Goal: Task Accomplishment & Management: Use online tool/utility

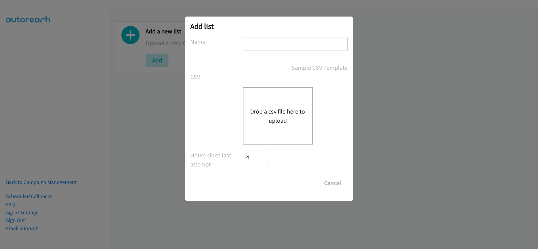
click at [264, 48] on input "text" at bounding box center [295, 44] width 105 height 14
type input "new list"
click at [274, 107] on button "Drop a csv file here to upload" at bounding box center [277, 116] width 55 height 18
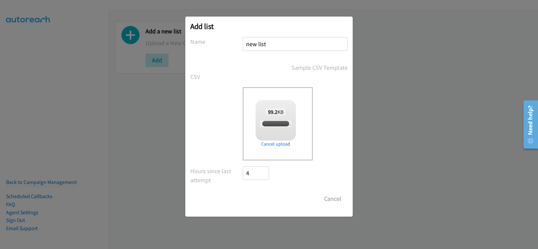
checkbox input "true"
click at [264, 201] on input "Save List" at bounding box center [260, 198] width 35 height 13
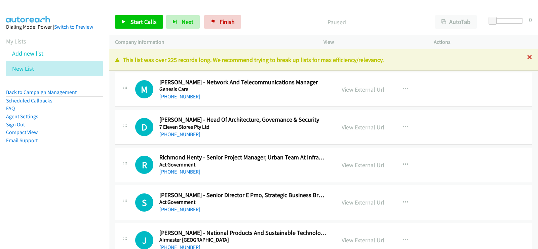
click at [528, 57] on icon at bounding box center [530, 57] width 5 height 5
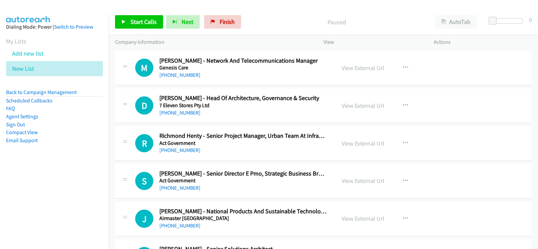
click at [460, 22] on div at bounding box center [269, 124] width 538 height 249
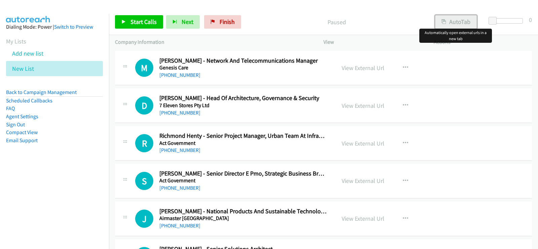
click at [460, 22] on button "AutoTab" at bounding box center [457, 21] width 42 height 13
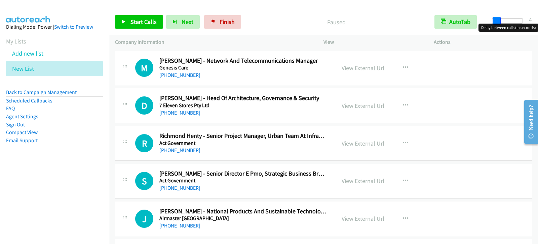
drag, startPoint x: 491, startPoint y: 22, endPoint x: 495, endPoint y: 21, distance: 4.1
click at [495, 21] on span at bounding box center [497, 21] width 8 height 8
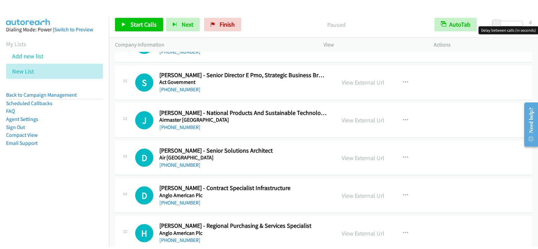
scroll to position [135, 0]
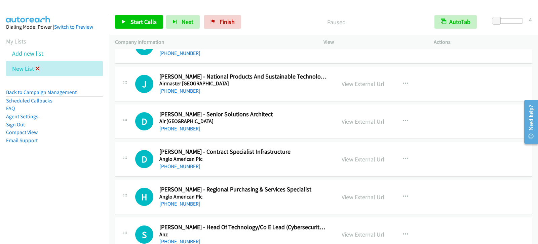
click at [37, 68] on icon at bounding box center [37, 69] width 5 height 5
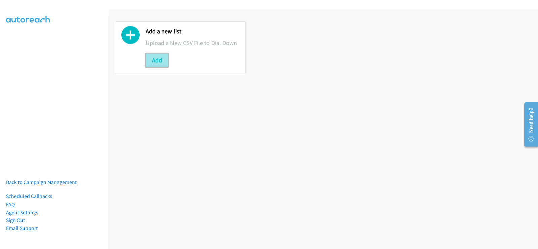
click at [158, 59] on button "Add" at bounding box center [157, 60] width 23 height 13
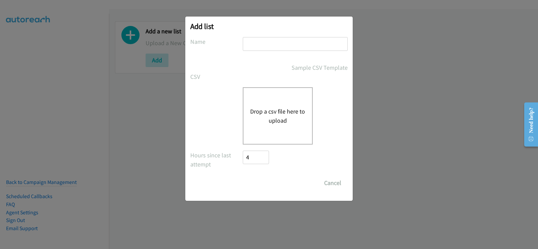
click at [263, 41] on input "text" at bounding box center [295, 44] width 105 height 14
type input "new list"
click at [258, 92] on div "Drop a csv file here to upload" at bounding box center [278, 115] width 70 height 57
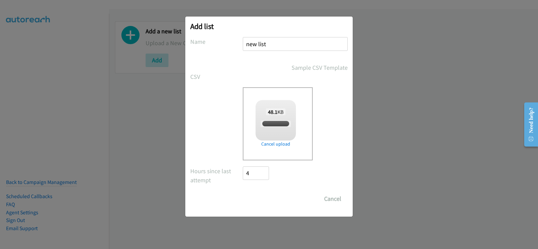
checkbox input "true"
click at [260, 199] on input "Save List" at bounding box center [260, 198] width 35 height 13
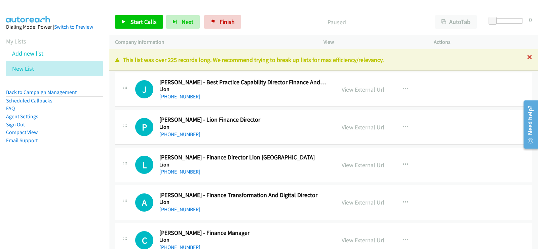
click at [528, 58] on icon at bounding box center [530, 57] width 5 height 5
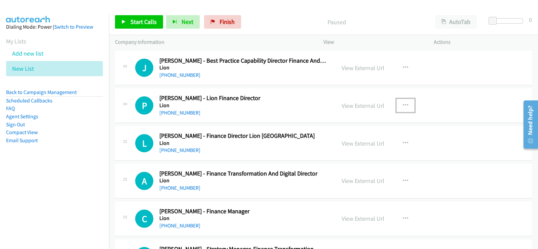
click at [403, 105] on icon "button" at bounding box center [405, 105] width 5 height 5
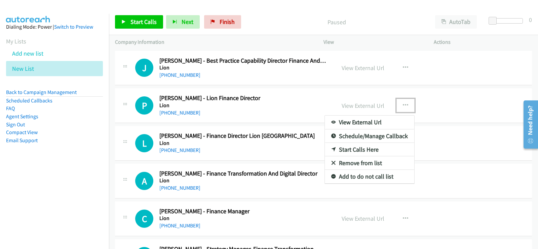
click at [368, 147] on link "Start Calls Here" at bounding box center [370, 149] width 90 height 13
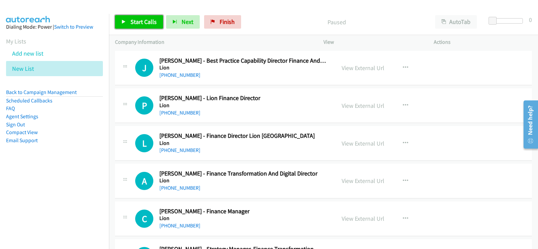
click at [150, 19] on span "Start Calls" at bounding box center [144, 22] width 26 height 8
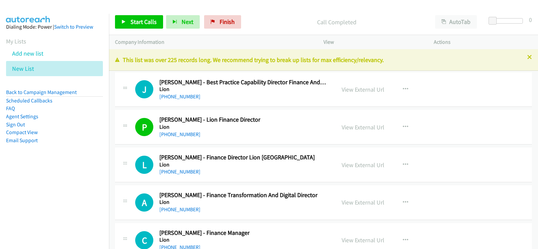
click at [19, 217] on nav "Dialing Mode: Power | Switch to Preview My Lists Add new list New List Back to …" at bounding box center [54, 138] width 109 height 249
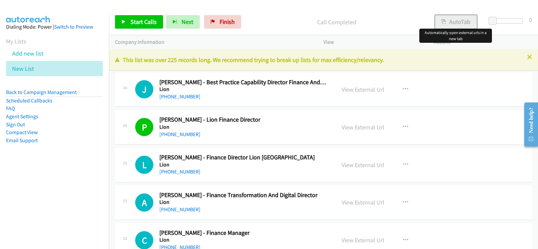
click at [451, 24] on button "AutoTab" at bounding box center [457, 21] width 42 height 13
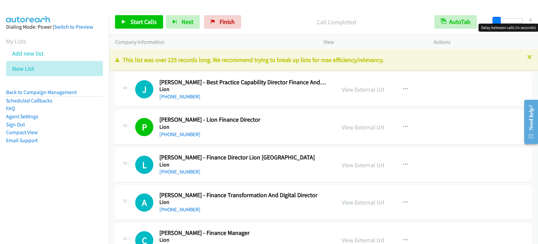
drag, startPoint x: 494, startPoint y: 19, endPoint x: 497, endPoint y: 18, distance: 3.4
click at [497, 18] on span at bounding box center [497, 21] width 8 height 8
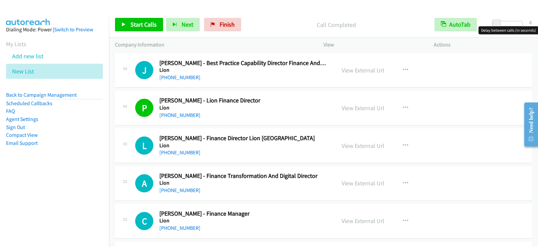
scroll to position [34, 0]
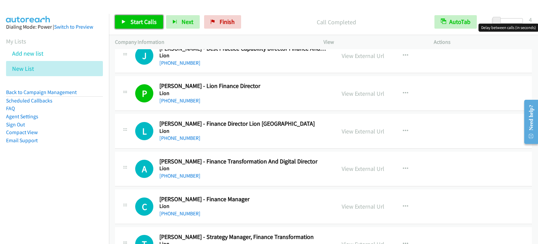
click at [139, 23] on span "Start Calls" at bounding box center [144, 22] width 26 height 8
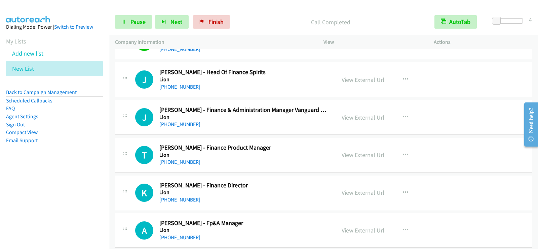
scroll to position [249, 0]
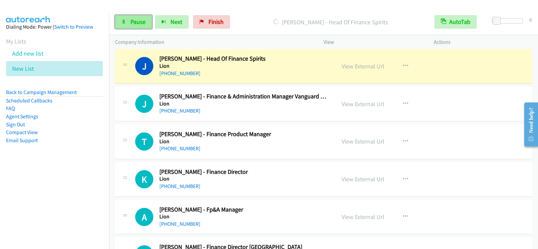
click at [143, 20] on span "Pause" at bounding box center [138, 22] width 15 height 8
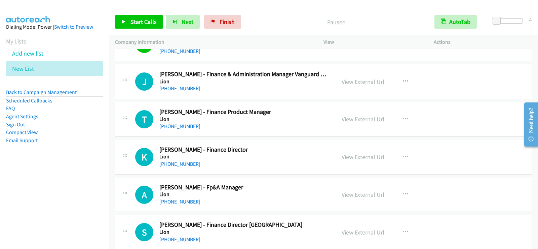
scroll to position [283, 0]
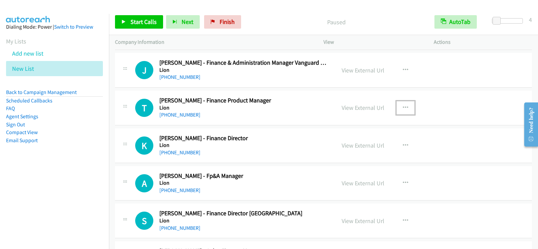
click at [403, 106] on icon "button" at bounding box center [405, 107] width 5 height 5
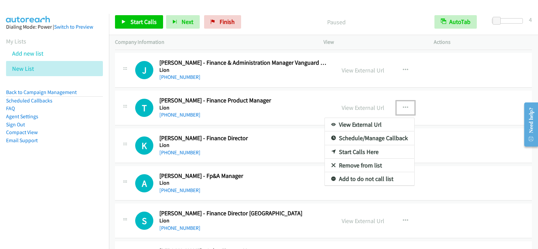
click at [360, 152] on link "Start Calls Here" at bounding box center [370, 151] width 90 height 13
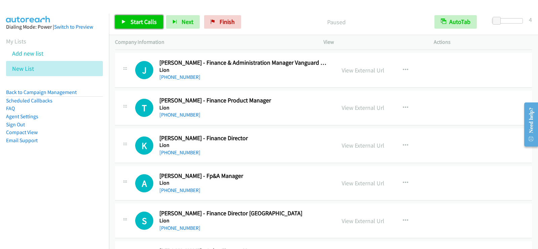
click at [161, 24] on link "Start Calls" at bounding box center [139, 21] width 48 height 13
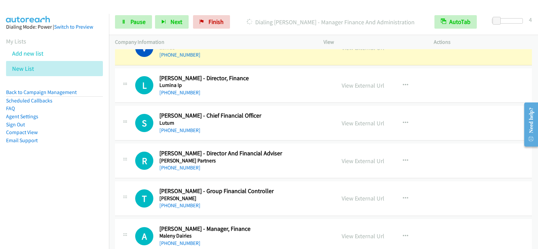
scroll to position [781, 0]
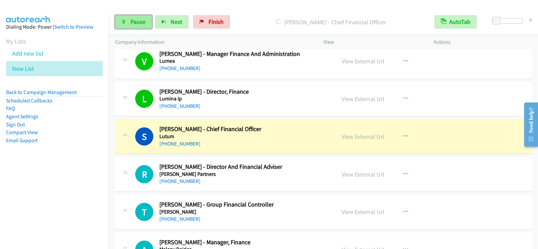
click at [143, 20] on span "Pause" at bounding box center [138, 22] width 15 height 8
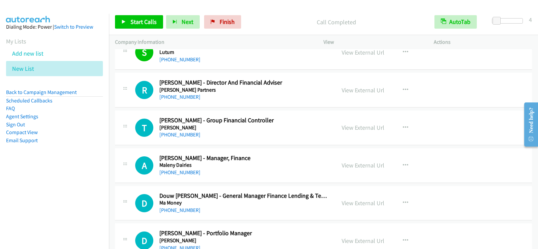
scroll to position [882, 0]
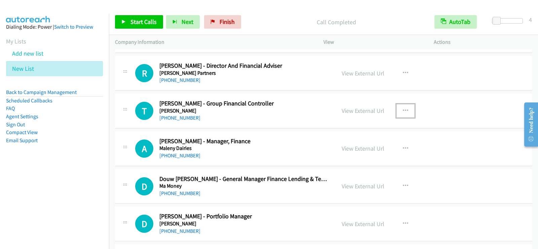
click at [403, 108] on icon "button" at bounding box center [405, 110] width 5 height 5
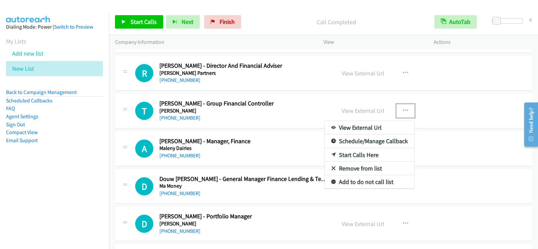
click at [353, 153] on link "Start Calls Here" at bounding box center [370, 154] width 90 height 13
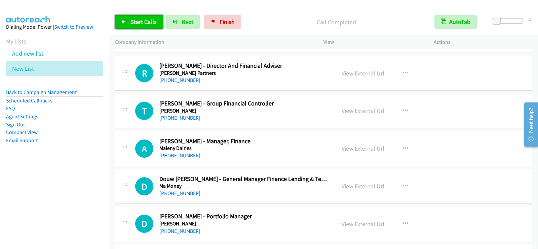
click at [130, 18] on link "Start Calls" at bounding box center [139, 21] width 48 height 13
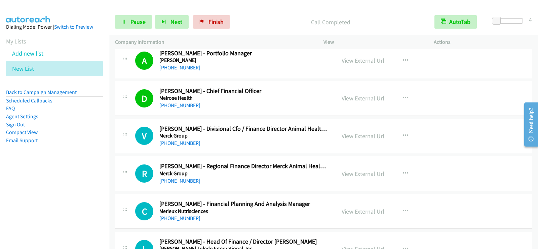
scroll to position [1191, 0]
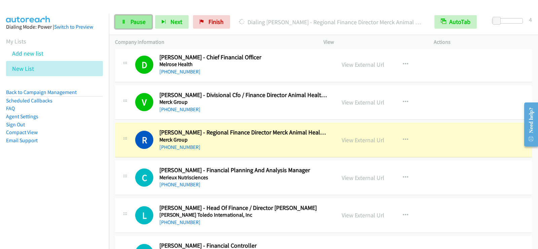
click at [139, 21] on span "Pause" at bounding box center [138, 22] width 15 height 8
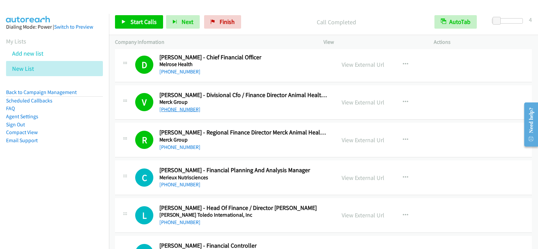
click at [187, 110] on link "+61 437 467 316" at bounding box center [180, 109] width 41 height 6
click at [135, 20] on span "Start Calls" at bounding box center [144, 22] width 26 height 8
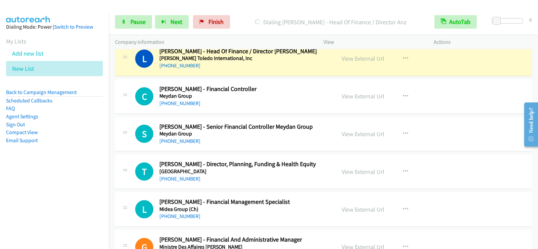
scroll to position [1360, 0]
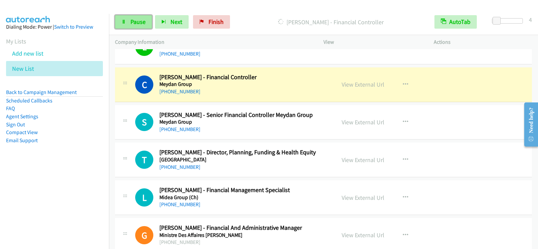
click at [131, 20] on span "Pause" at bounding box center [138, 22] width 15 height 8
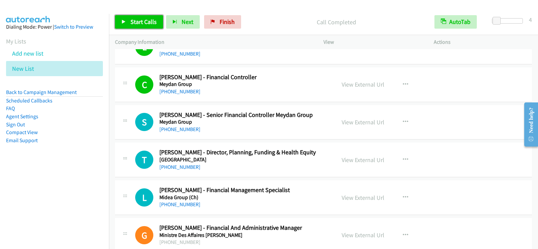
click at [135, 22] on span "Start Calls" at bounding box center [144, 22] width 26 height 8
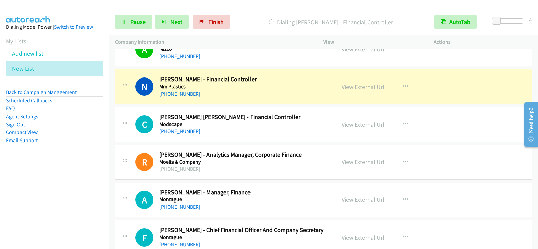
scroll to position [1562, 0]
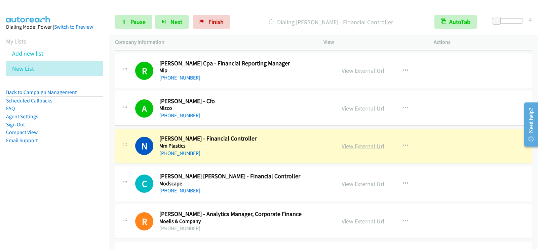
click at [359, 147] on link "View External Url" at bounding box center [363, 146] width 43 height 8
click at [139, 19] on span "Pause" at bounding box center [138, 22] width 15 height 8
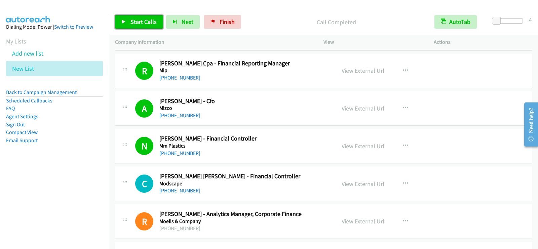
click at [138, 20] on span "Start Calls" at bounding box center [144, 22] width 26 height 8
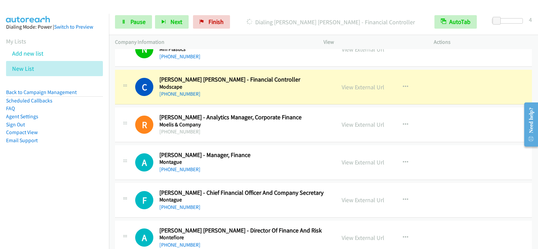
scroll to position [1663, 0]
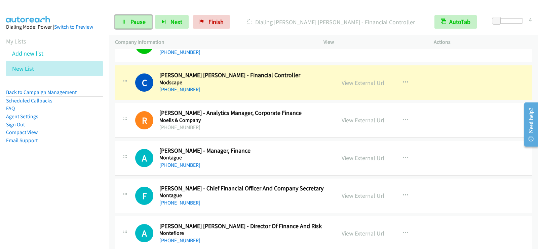
drag, startPoint x: 140, startPoint y: 22, endPoint x: 212, endPoint y: 0, distance: 74.9
click at [140, 22] on span "Pause" at bounding box center [138, 22] width 15 height 8
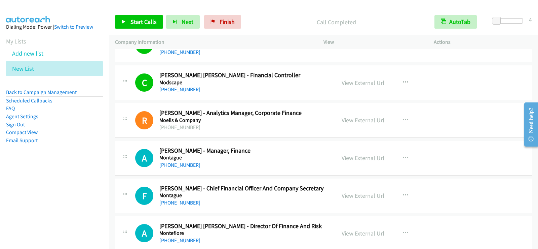
scroll to position [1730, 0]
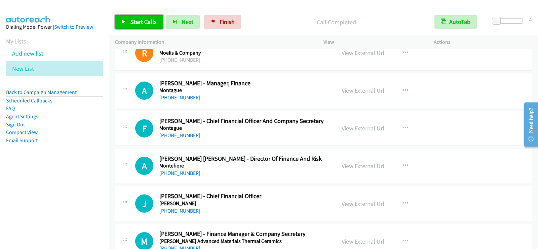
click at [138, 24] on span "Start Calls" at bounding box center [144, 22] width 26 height 8
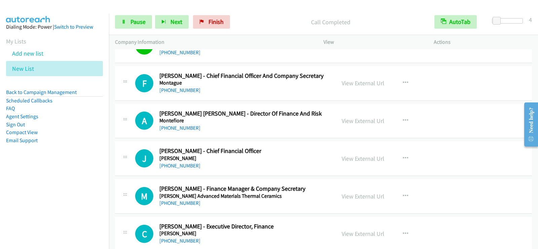
scroll to position [1764, 0]
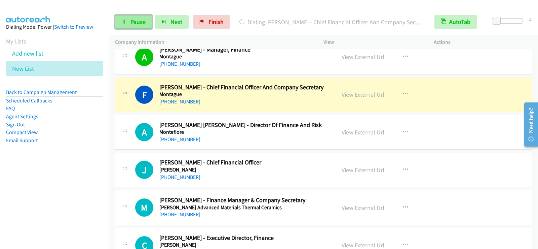
click at [124, 20] on icon at bounding box center [123, 22] width 5 height 5
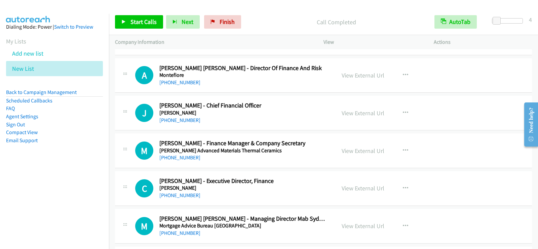
scroll to position [1831, 0]
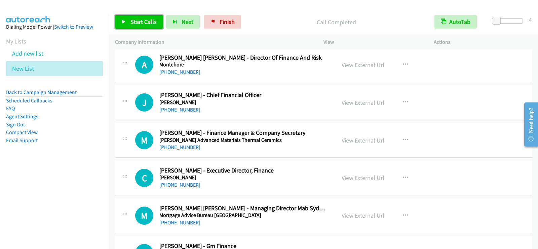
click at [125, 23] on icon at bounding box center [123, 22] width 5 height 5
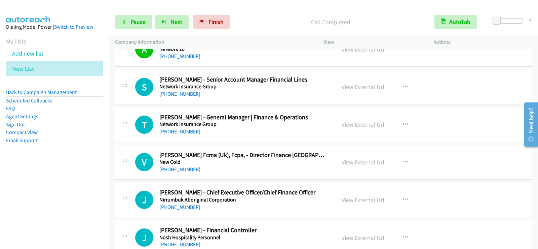
scroll to position [2531, 0]
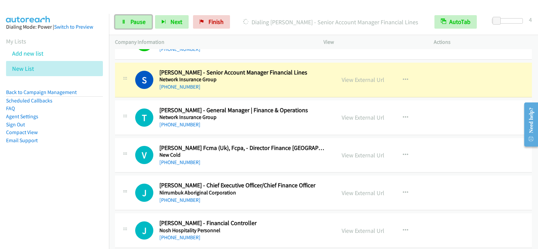
drag, startPoint x: 124, startPoint y: 22, endPoint x: 120, endPoint y: 45, distance: 22.9
click at [124, 22] on icon at bounding box center [123, 22] width 5 height 5
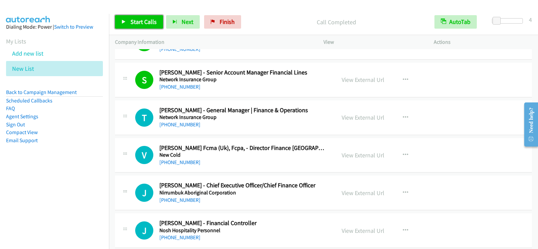
click at [148, 19] on span "Start Calls" at bounding box center [144, 22] width 26 height 8
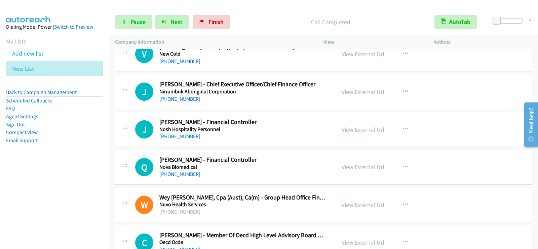
scroll to position [2618, 0]
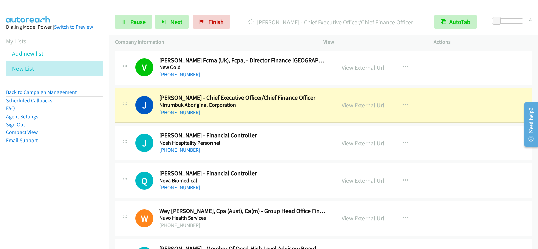
click at [272, 111] on div "+61 417 922 335" at bounding box center [244, 112] width 168 height 8
click at [345, 106] on link "View External Url" at bounding box center [363, 105] width 43 height 8
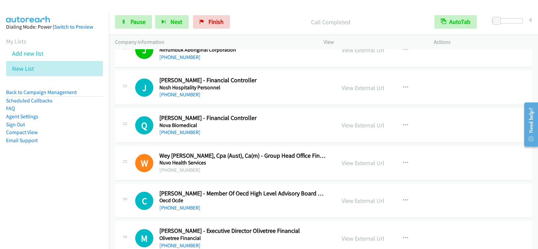
scroll to position [2686, 0]
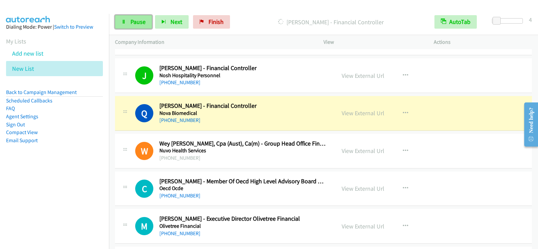
click at [133, 22] on span "Pause" at bounding box center [138, 22] width 15 height 8
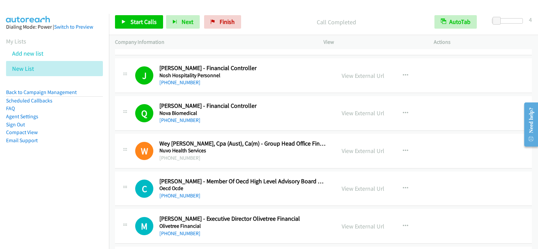
click at [149, 13] on div "Start Calls Pause Next Finish Call Completed AutoTab AutoTab 4" at bounding box center [323, 22] width 429 height 26
click at [148, 15] on link "Start Calls" at bounding box center [139, 21] width 48 height 13
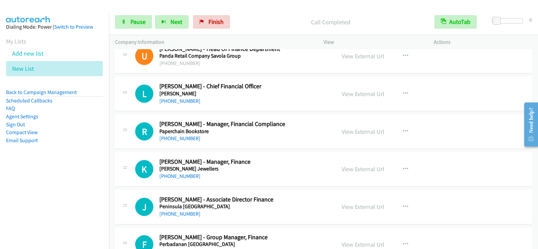
scroll to position [3056, 0]
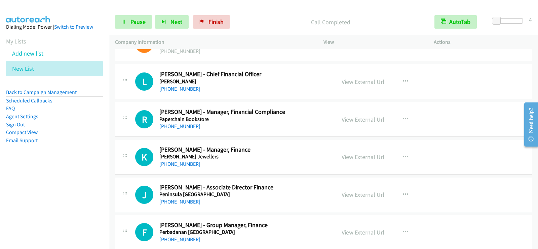
click at [533, 238] on td "F Callback Scheduled Fay Fu - Group Manager, Finance Perbadanan Bekalan Air Pul…" at bounding box center [323, 232] width 429 height 38
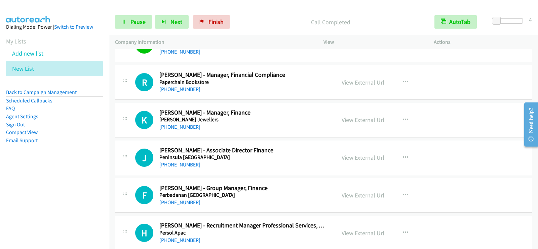
scroll to position [3103, 0]
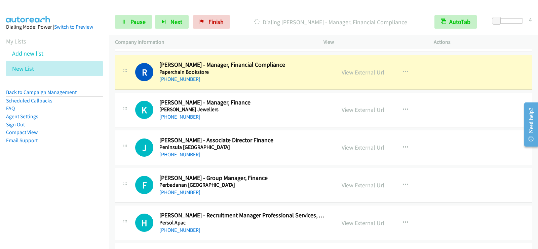
drag, startPoint x: 120, startPoint y: 108, endPoint x: 135, endPoint y: 104, distance: 15.3
click at [120, 108] on div "K Callback Scheduled Katherine Millar - Manager, Finance Partridge Jewellers Pa…" at bounding box center [225, 110] width 221 height 22
click at [121, 127] on div "K Callback Scheduled Katherine Millar - Manager, Finance Partridge Jewellers Pa…" at bounding box center [323, 110] width 417 height 35
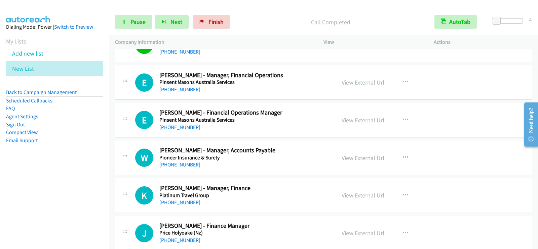
scroll to position [3406, 0]
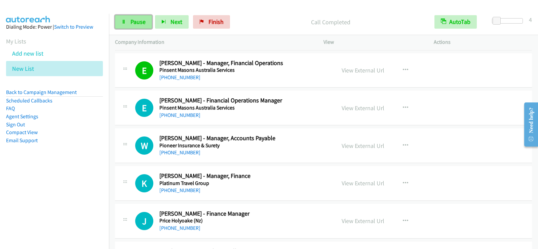
click at [148, 18] on link "Pause" at bounding box center [133, 21] width 37 height 13
click at [140, 30] on div "Start Calls Pause Next Finish Paused AutoTab AutoTab 4" at bounding box center [323, 22] width 429 height 26
click at [140, 22] on span "Start Calls" at bounding box center [144, 22] width 26 height 8
click at [137, 21] on span "Pause" at bounding box center [138, 22] width 15 height 8
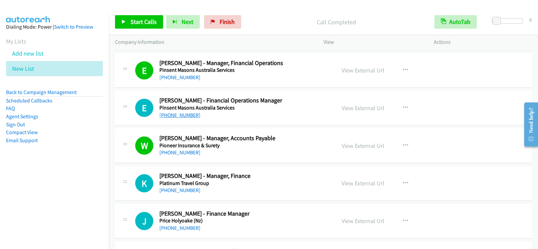
click at [177, 116] on link "+61 439 740 816" at bounding box center [180, 115] width 41 height 6
click at [133, 17] on link "Start Calls" at bounding box center [139, 21] width 48 height 13
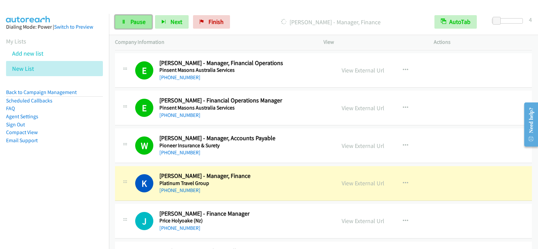
click at [137, 23] on span "Pause" at bounding box center [138, 22] width 15 height 8
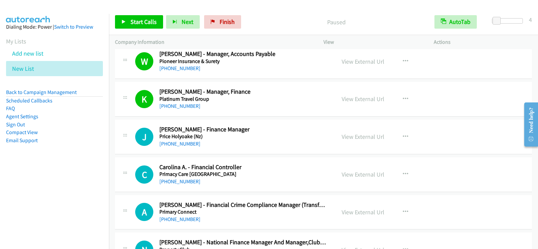
scroll to position [3507, 0]
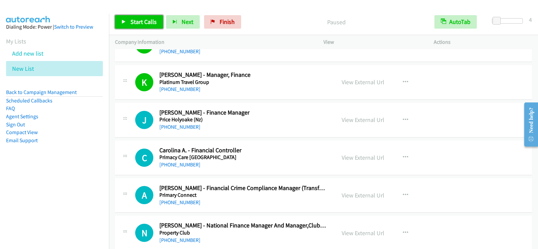
click at [139, 20] on span "Start Calls" at bounding box center [144, 22] width 26 height 8
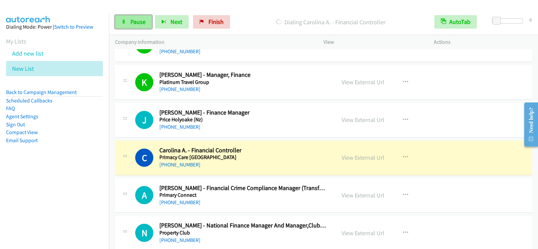
click at [142, 20] on span "Pause" at bounding box center [138, 22] width 15 height 8
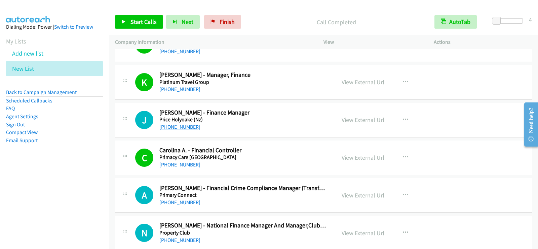
click at [180, 126] on link "+64 21 288 0669" at bounding box center [180, 127] width 41 height 6
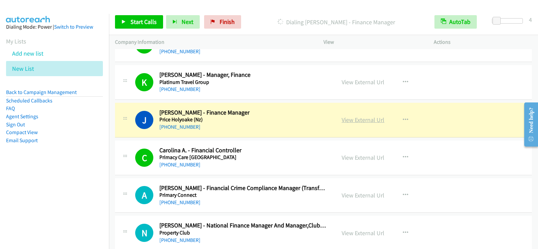
click at [344, 119] on link "View External Url" at bounding box center [363, 120] width 43 height 8
drag, startPoint x: 128, startPoint y: 128, endPoint x: 147, endPoint y: 137, distance: 20.9
click at [128, 128] on div "J Callback Scheduled Jonathan Sturm - Finance Manager Price Holyoake (Nz) Pacif…" at bounding box center [225, 120] width 209 height 22
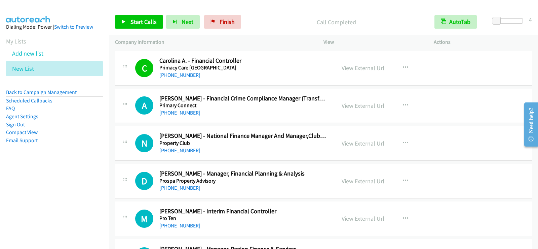
scroll to position [3608, 0]
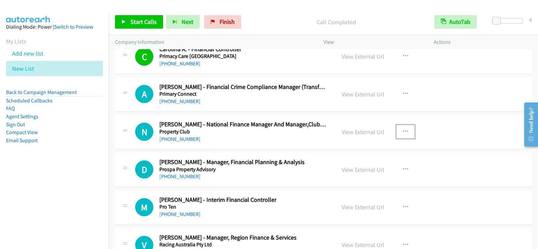
click at [400, 128] on button "button" at bounding box center [406, 131] width 18 height 13
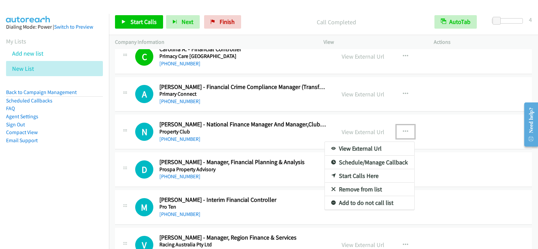
click at [359, 173] on link "Start Calls Here" at bounding box center [370, 175] width 90 height 13
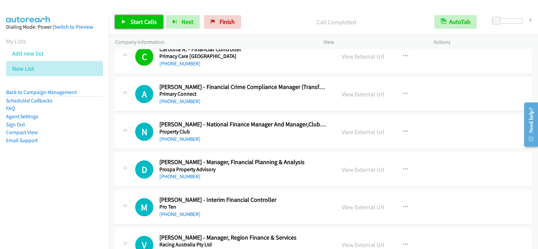
click at [145, 20] on span "Start Calls" at bounding box center [144, 22] width 26 height 8
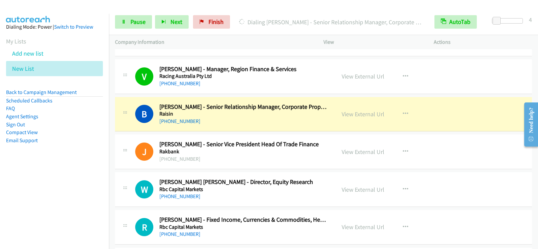
scroll to position [3810, 0]
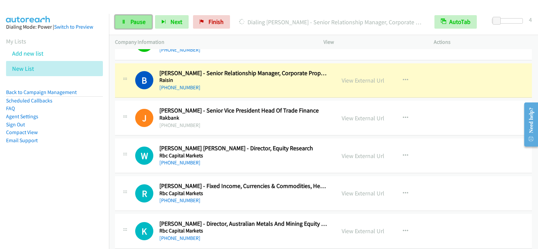
click at [144, 22] on span "Pause" at bounding box center [138, 22] width 15 height 8
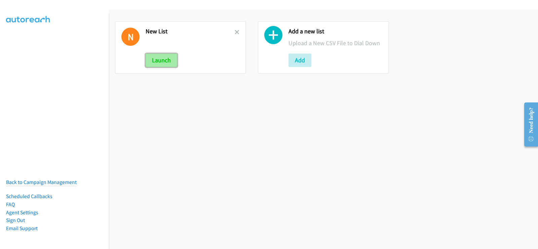
click at [171, 59] on button "Launch" at bounding box center [162, 60] width 32 height 13
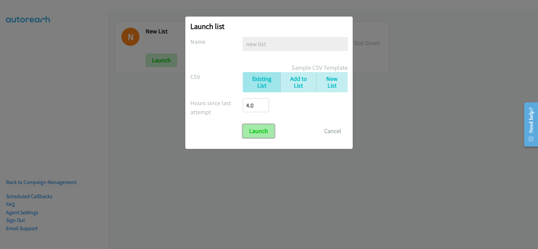
click at [262, 133] on input "Launch" at bounding box center [259, 130] width 32 height 13
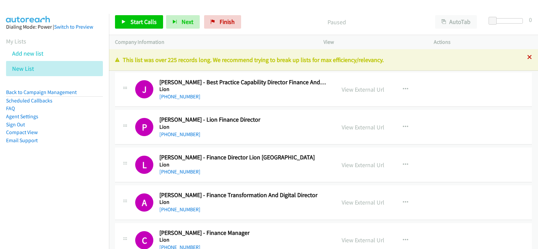
click at [528, 58] on icon at bounding box center [530, 57] width 5 height 5
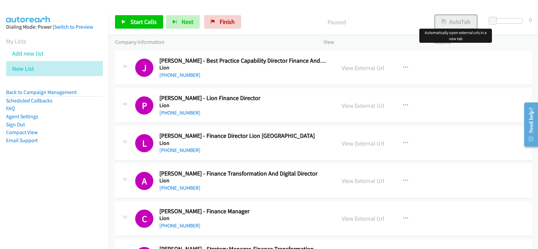
click at [472, 26] on button "AutoTab" at bounding box center [457, 21] width 42 height 13
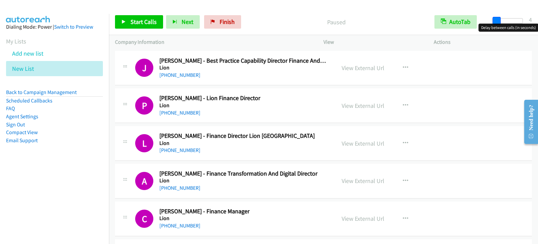
click at [498, 23] on span at bounding box center [497, 21] width 8 height 8
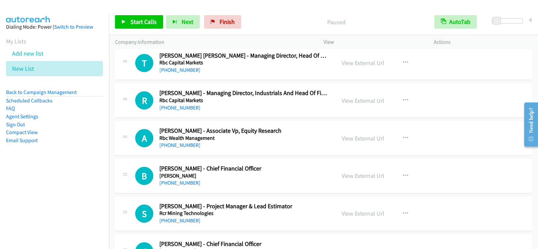
scroll to position [4028, 0]
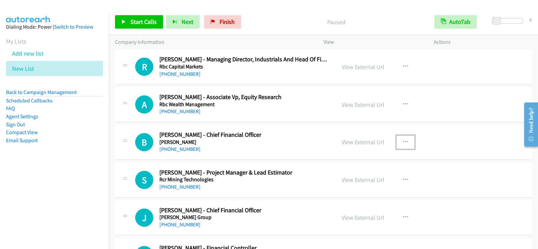
click at [405, 142] on icon "button" at bounding box center [405, 141] width 5 height 5
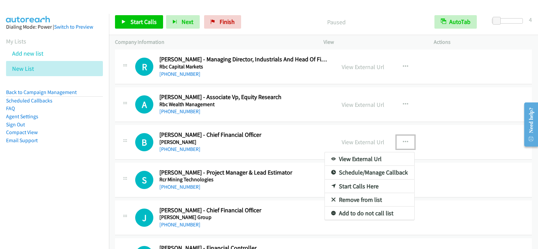
click at [351, 185] on link "Start Calls Here" at bounding box center [370, 185] width 90 height 13
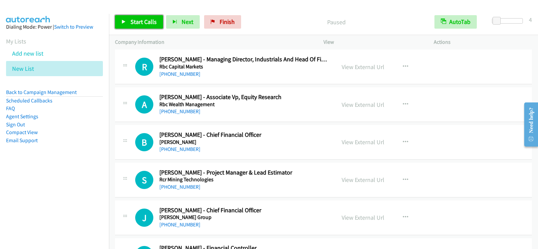
click at [146, 16] on link "Start Calls" at bounding box center [139, 21] width 48 height 13
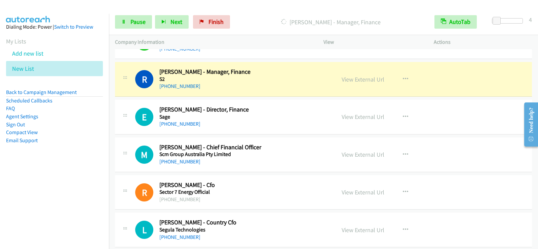
scroll to position [4479, 0]
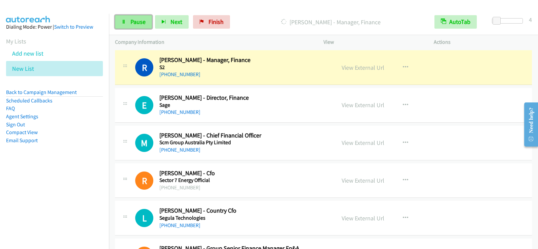
click at [134, 23] on span "Pause" at bounding box center [138, 22] width 15 height 8
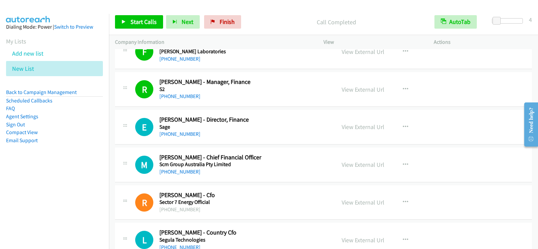
scroll to position [4512, 0]
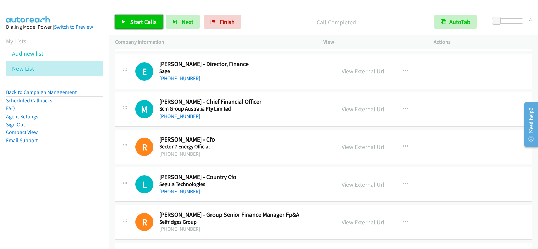
click at [124, 18] on link "Start Calls" at bounding box center [139, 21] width 48 height 13
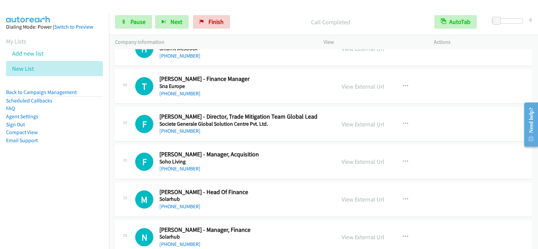
scroll to position [5179, 0]
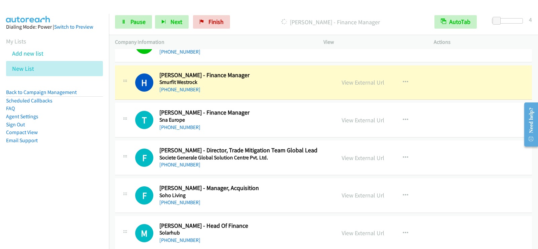
drag, startPoint x: 131, startPoint y: 87, endPoint x: 133, endPoint y: 110, distance: 23.4
click at [131, 87] on div "H Callback Scheduled Harsha Rajawasam - Finance Manager Smurfit Westrock Austra…" at bounding box center [225, 82] width 209 height 22
click at [130, 17] on link "Pause" at bounding box center [133, 21] width 37 height 13
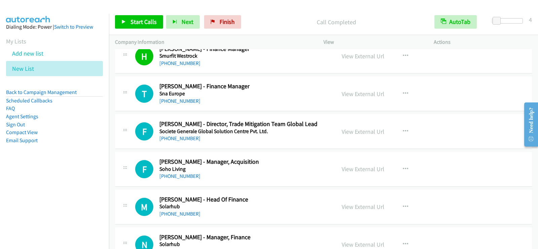
scroll to position [5212, 0]
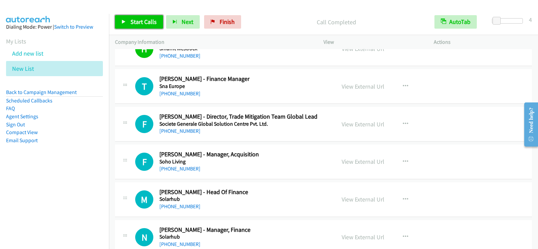
click at [143, 24] on span "Start Calls" at bounding box center [144, 22] width 26 height 8
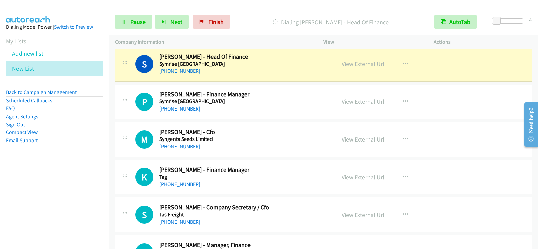
scroll to position [5912, 0]
drag, startPoint x: 147, startPoint y: 20, endPoint x: 205, endPoint y: 2, distance: 60.4
click at [148, 20] on link "Pause" at bounding box center [133, 21] width 37 height 13
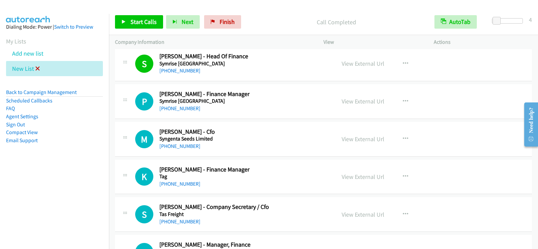
click at [36, 67] on icon at bounding box center [37, 69] width 5 height 5
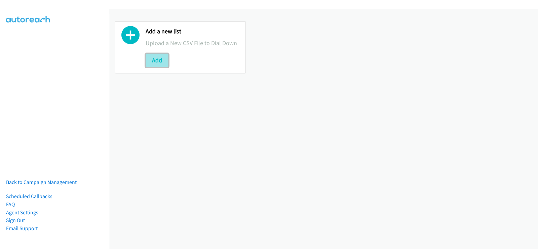
click at [148, 63] on button "Add" at bounding box center [157, 60] width 23 height 13
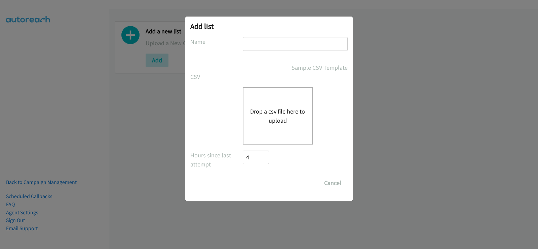
drag, startPoint x: 250, startPoint y: 41, endPoint x: 253, endPoint y: 48, distance: 7.2
click at [250, 41] on input "text" at bounding box center [295, 44] width 105 height 14
type input "new list"
click at [264, 111] on button "Drop a csv file here to upload" at bounding box center [277, 116] width 55 height 18
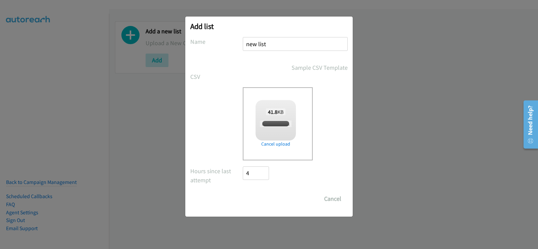
checkbox input "true"
click at [267, 196] on input "Save List" at bounding box center [260, 198] width 35 height 13
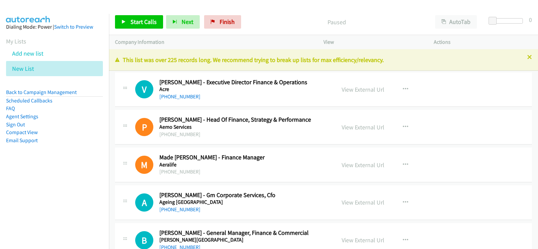
click at [528, 58] on icon at bounding box center [530, 57] width 5 height 5
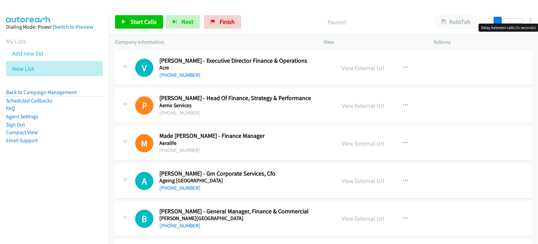
drag, startPoint x: 492, startPoint y: 22, endPoint x: 496, endPoint y: 21, distance: 4.4
click at [496, 21] on span at bounding box center [498, 21] width 8 height 8
click at [495, 22] on span at bounding box center [497, 21] width 8 height 8
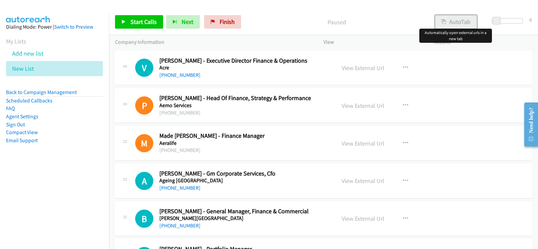
click at [454, 21] on button "AutoTab" at bounding box center [457, 21] width 42 height 13
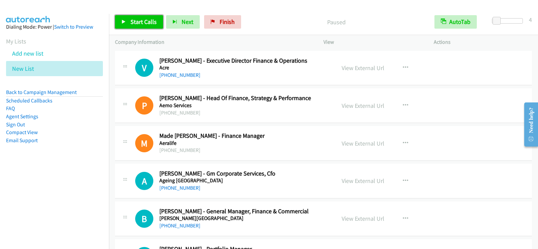
click at [151, 27] on link "Start Calls" at bounding box center [139, 21] width 48 height 13
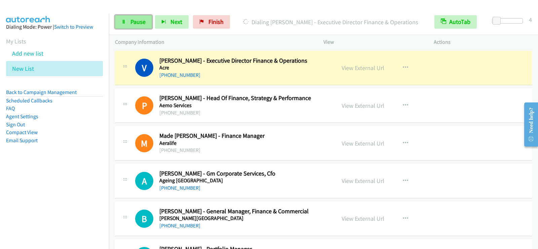
click at [141, 25] on span "Pause" at bounding box center [138, 22] width 15 height 8
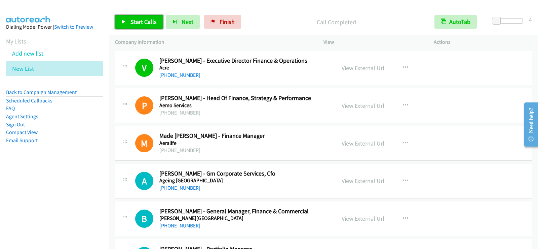
click at [142, 19] on span "Start Calls" at bounding box center [144, 22] width 26 height 8
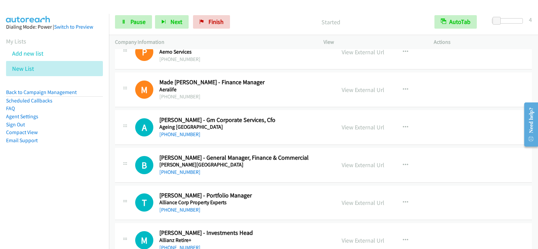
scroll to position [101, 0]
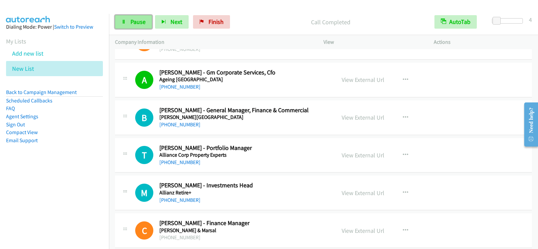
click at [136, 21] on span "Pause" at bounding box center [138, 22] width 15 height 8
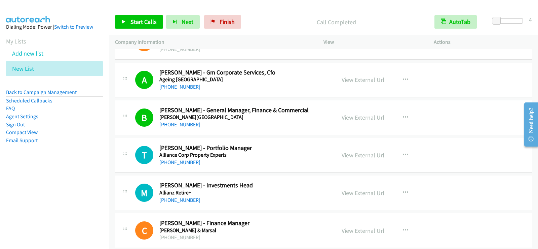
drag, startPoint x: 172, startPoint y: 86, endPoint x: 246, endPoint y: 112, distance: 79.0
click at [172, 86] on link "[PHONE_NUMBER]" at bounding box center [180, 86] width 41 height 6
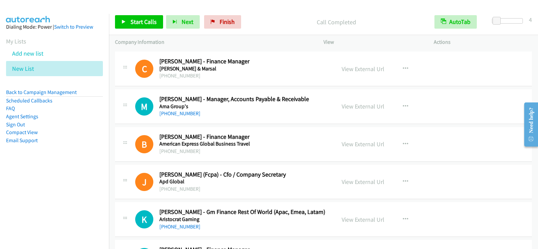
scroll to position [269, 0]
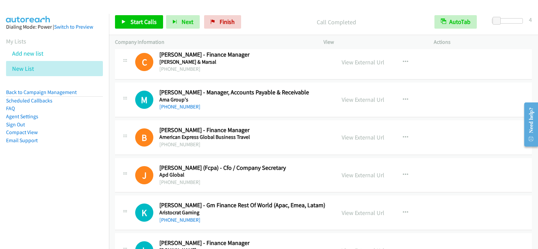
click at [303, 105] on div "[PHONE_NUMBER]" at bounding box center [244, 107] width 168 height 8
click at [405, 102] on icon "button" at bounding box center [405, 99] width 5 height 5
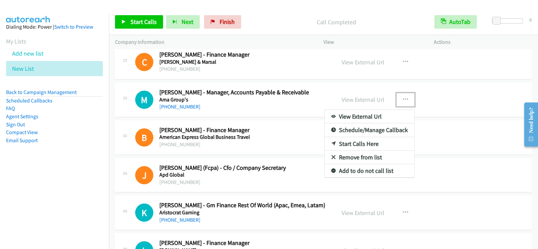
click at [360, 142] on link "Start Calls Here" at bounding box center [370, 143] width 90 height 13
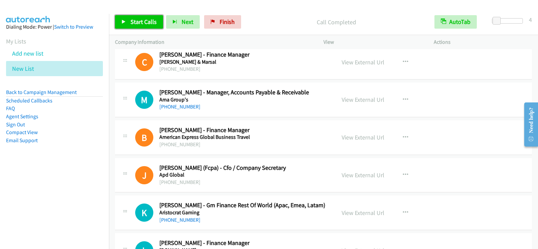
click at [135, 23] on span "Start Calls" at bounding box center [144, 22] width 26 height 8
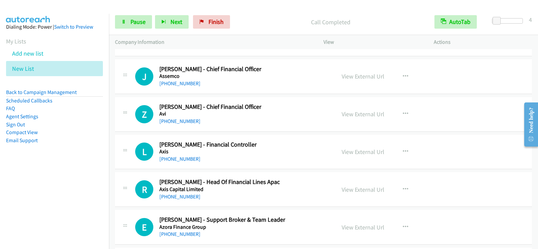
scroll to position [532, 0]
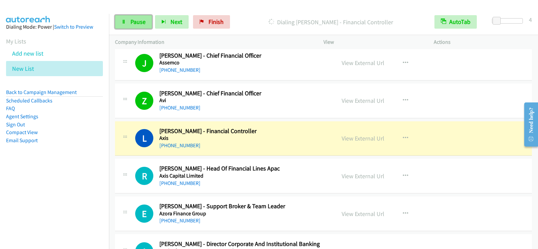
click at [133, 23] on span "Pause" at bounding box center [138, 22] width 15 height 8
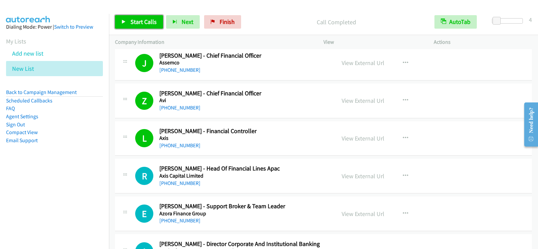
click at [146, 20] on span "Start Calls" at bounding box center [144, 22] width 26 height 8
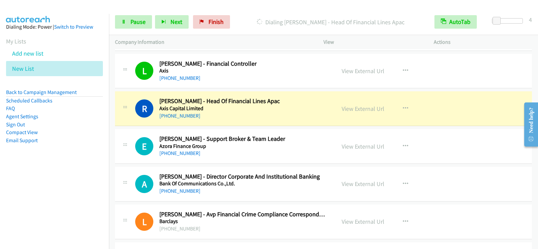
scroll to position [633, 0]
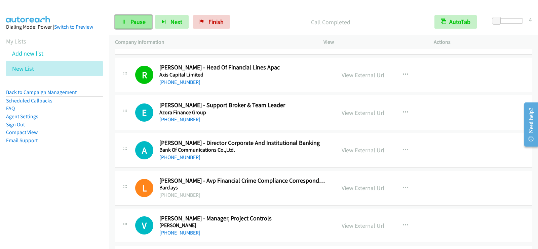
click at [141, 18] on link "Pause" at bounding box center [133, 21] width 37 height 13
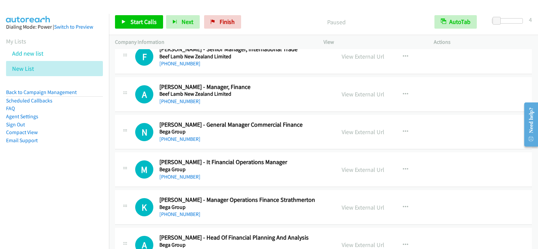
scroll to position [936, 0]
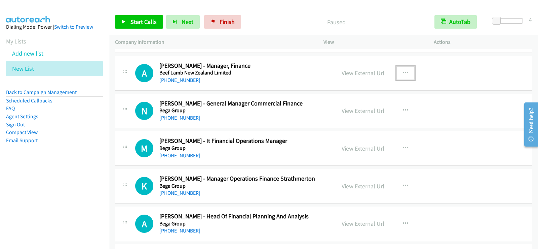
click at [397, 72] on button "button" at bounding box center [406, 72] width 18 height 13
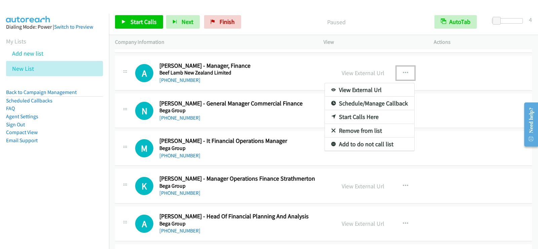
click at [362, 115] on link "Start Calls Here" at bounding box center [370, 116] width 90 height 13
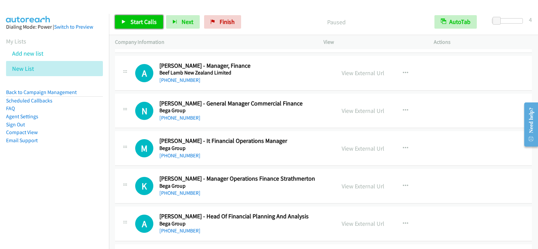
click at [127, 24] on link "Start Calls" at bounding box center [139, 21] width 48 height 13
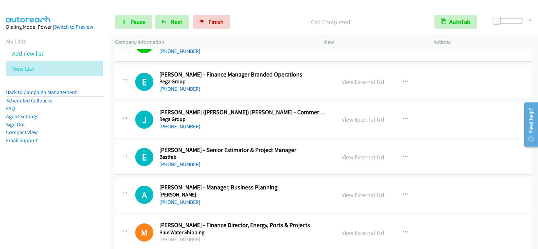
scroll to position [1104, 0]
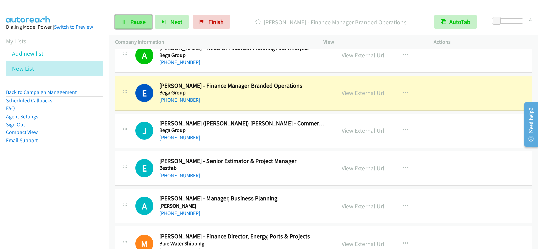
click at [139, 22] on span "Pause" at bounding box center [138, 22] width 15 height 8
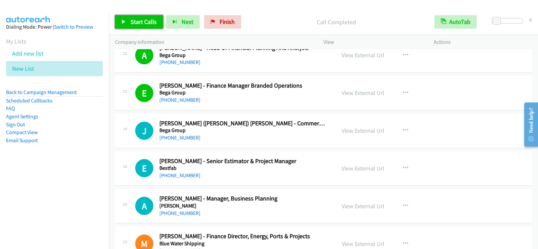
click at [132, 22] on span "Start Calls" at bounding box center [144, 22] width 26 height 8
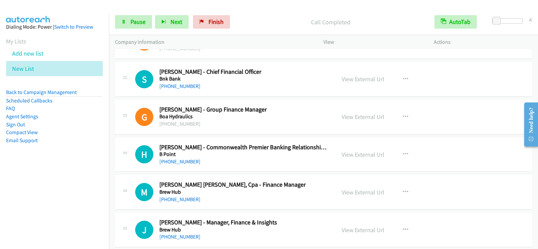
scroll to position [1319, 0]
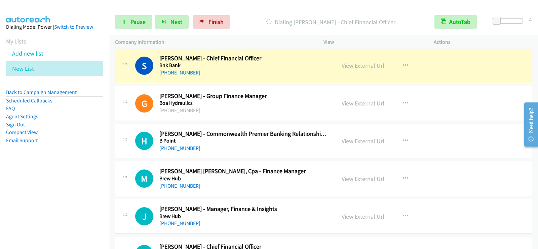
click at [115, 109] on td "G Callback Scheduled [PERSON_NAME] - Group Finance Manager [PERSON_NAME] [GEOGR…" at bounding box center [323, 103] width 429 height 38
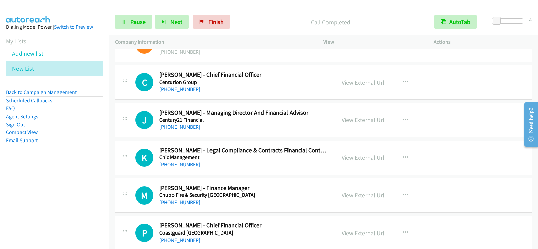
scroll to position [2060, 0]
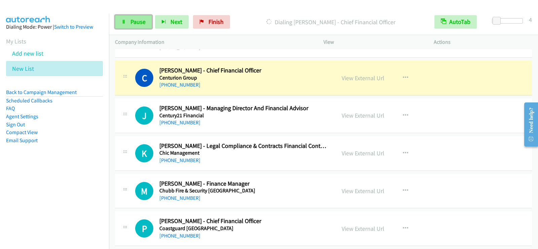
click at [119, 21] on link "Pause" at bounding box center [133, 21] width 37 height 13
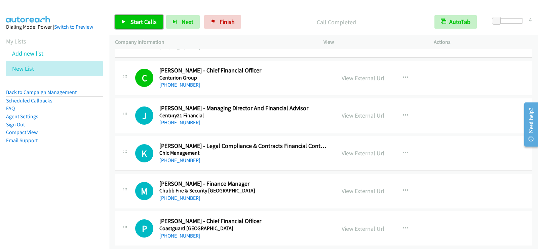
click at [147, 19] on span "Start Calls" at bounding box center [144, 22] width 26 height 8
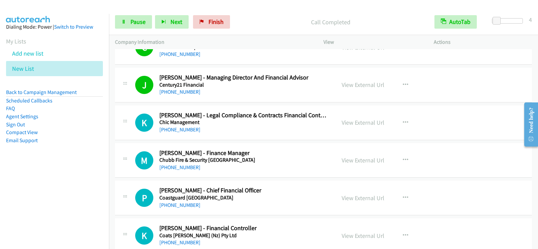
scroll to position [2127, 0]
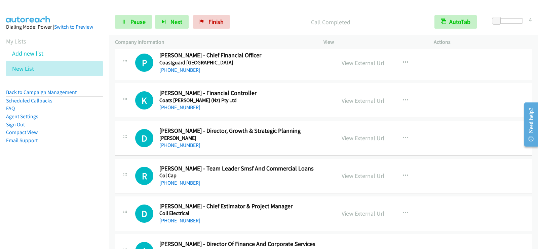
scroll to position [2228, 0]
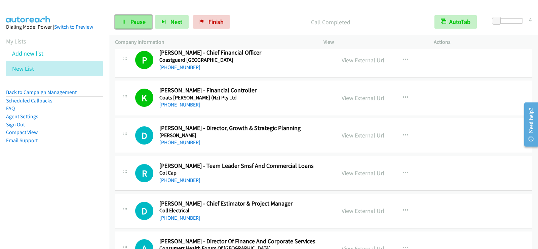
click at [145, 18] on link "Pause" at bounding box center [133, 21] width 37 height 13
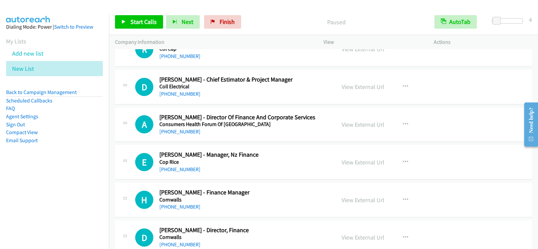
scroll to position [2363, 0]
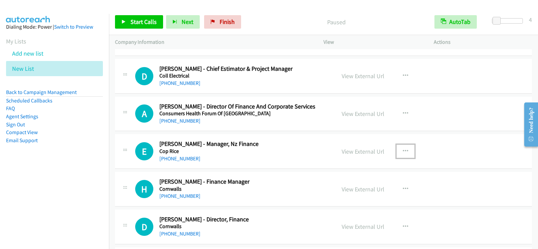
click at [403, 152] on icon "button" at bounding box center [405, 150] width 5 height 5
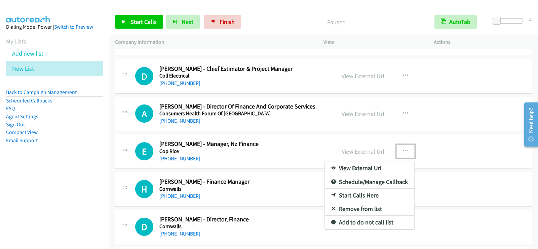
click at [348, 194] on link "Start Calls Here" at bounding box center [370, 194] width 90 height 13
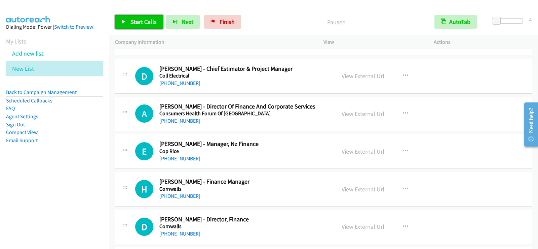
click at [137, 22] on span "Start Calls" at bounding box center [144, 22] width 26 height 8
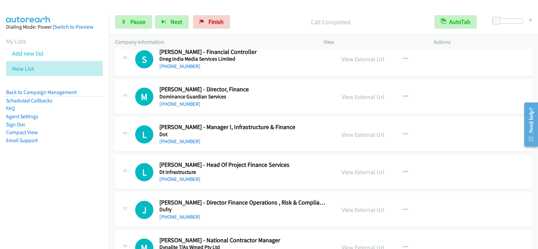
scroll to position [2780, 0]
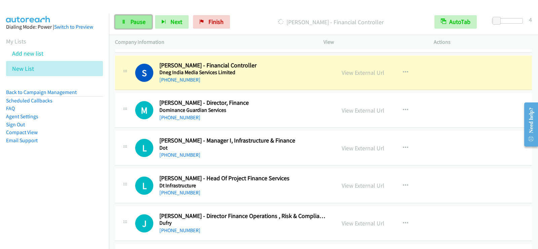
click at [148, 22] on link "Pause" at bounding box center [133, 21] width 37 height 13
